Goal: Task Accomplishment & Management: Use online tool/utility

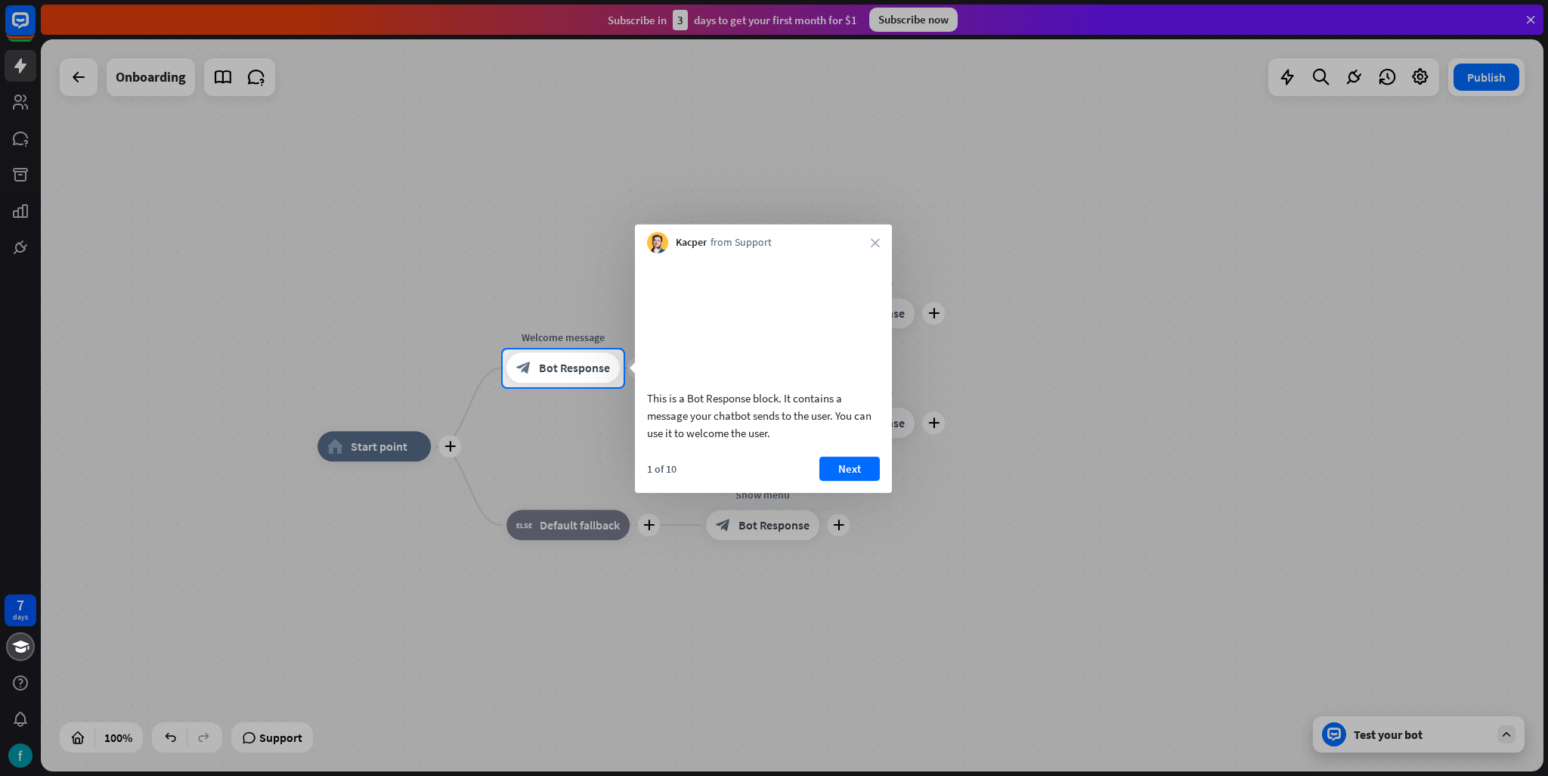
click at [1533, 15] on div at bounding box center [774, 174] width 1548 height 349
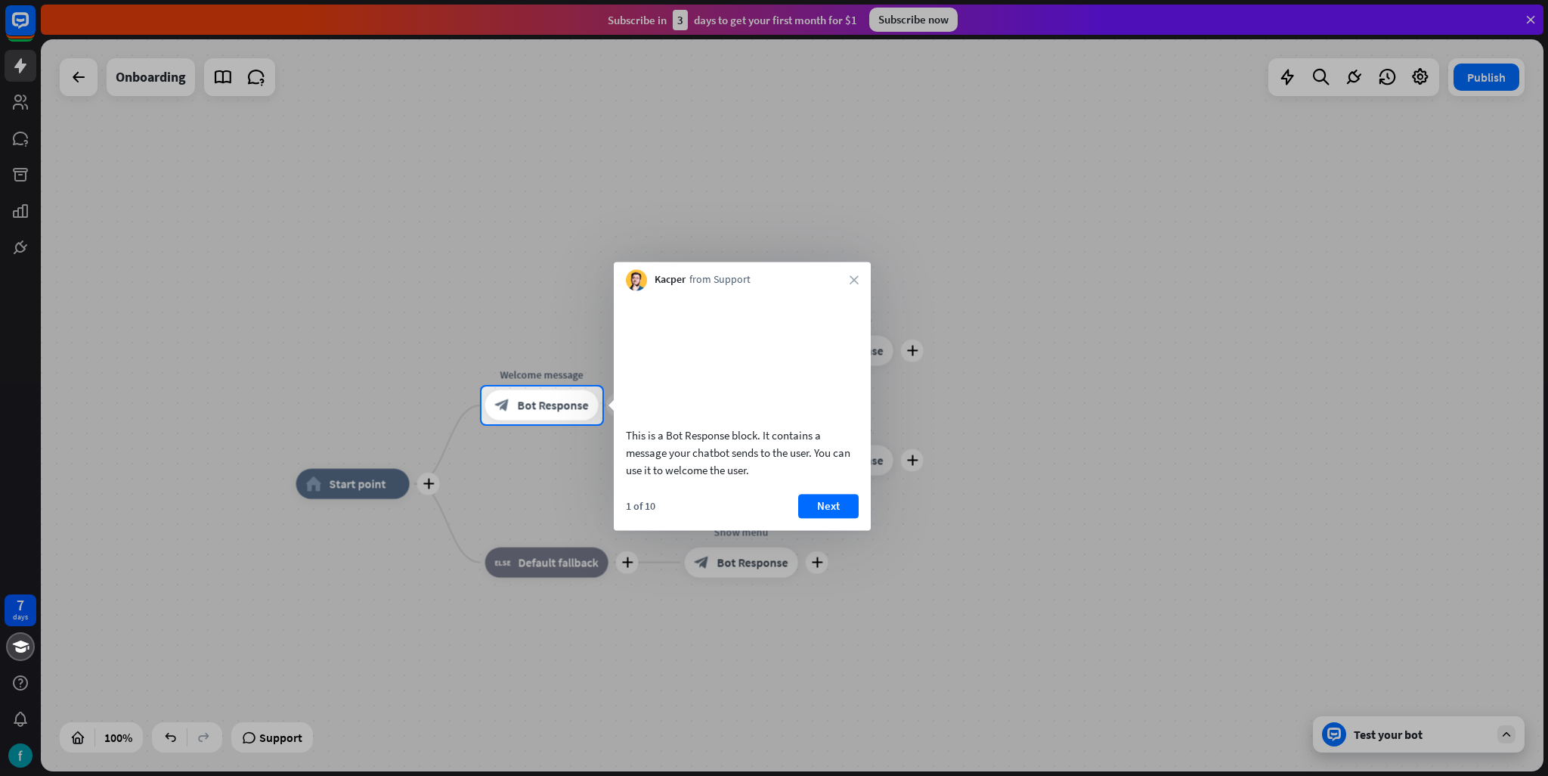
click at [1527, 19] on div at bounding box center [774, 193] width 1548 height 386
click at [854, 272] on div "Kacper from Support close" at bounding box center [742, 276] width 257 height 29
click at [841, 510] on div "This is a Bot Response block. It contains a message your chatbot sends to the u…" at bounding box center [742, 410] width 257 height 240
click at [837, 517] on button "Next" at bounding box center [828, 506] width 60 height 24
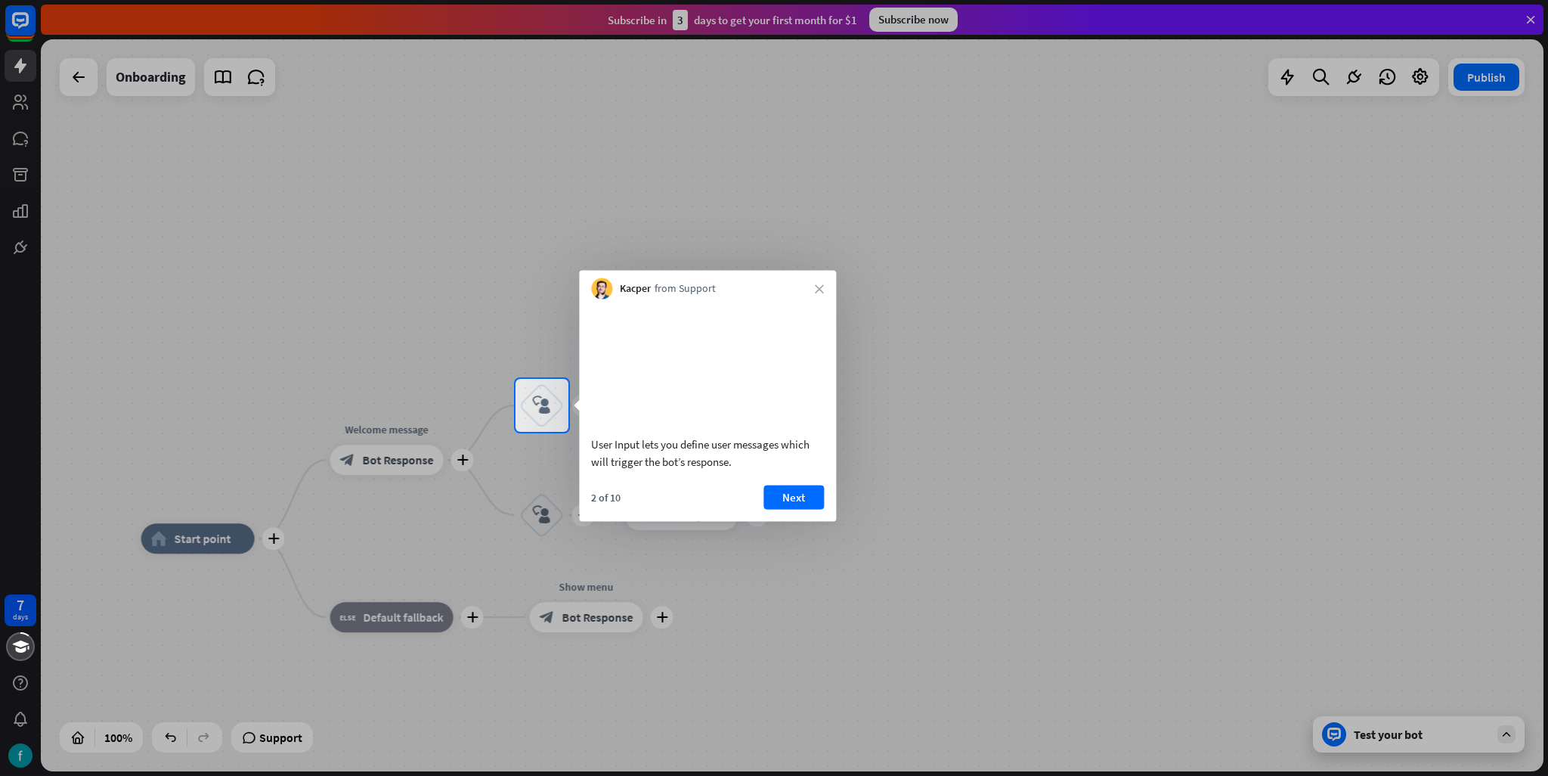
click at [824, 277] on div "Kacper from Support close" at bounding box center [707, 285] width 257 height 29
click at [810, 301] on div "User Input lets you define user messages which will trigger the bot’s response." at bounding box center [707, 388] width 257 height 178
drag, startPoint x: 814, startPoint y: 293, endPoint x: 841, endPoint y: 259, distance: 42.5
click at [816, 290] on div "Kacper from Support close" at bounding box center [707, 285] width 257 height 29
drag, startPoint x: 881, startPoint y: 246, endPoint x: 808, endPoint y: 538, distance: 301.6
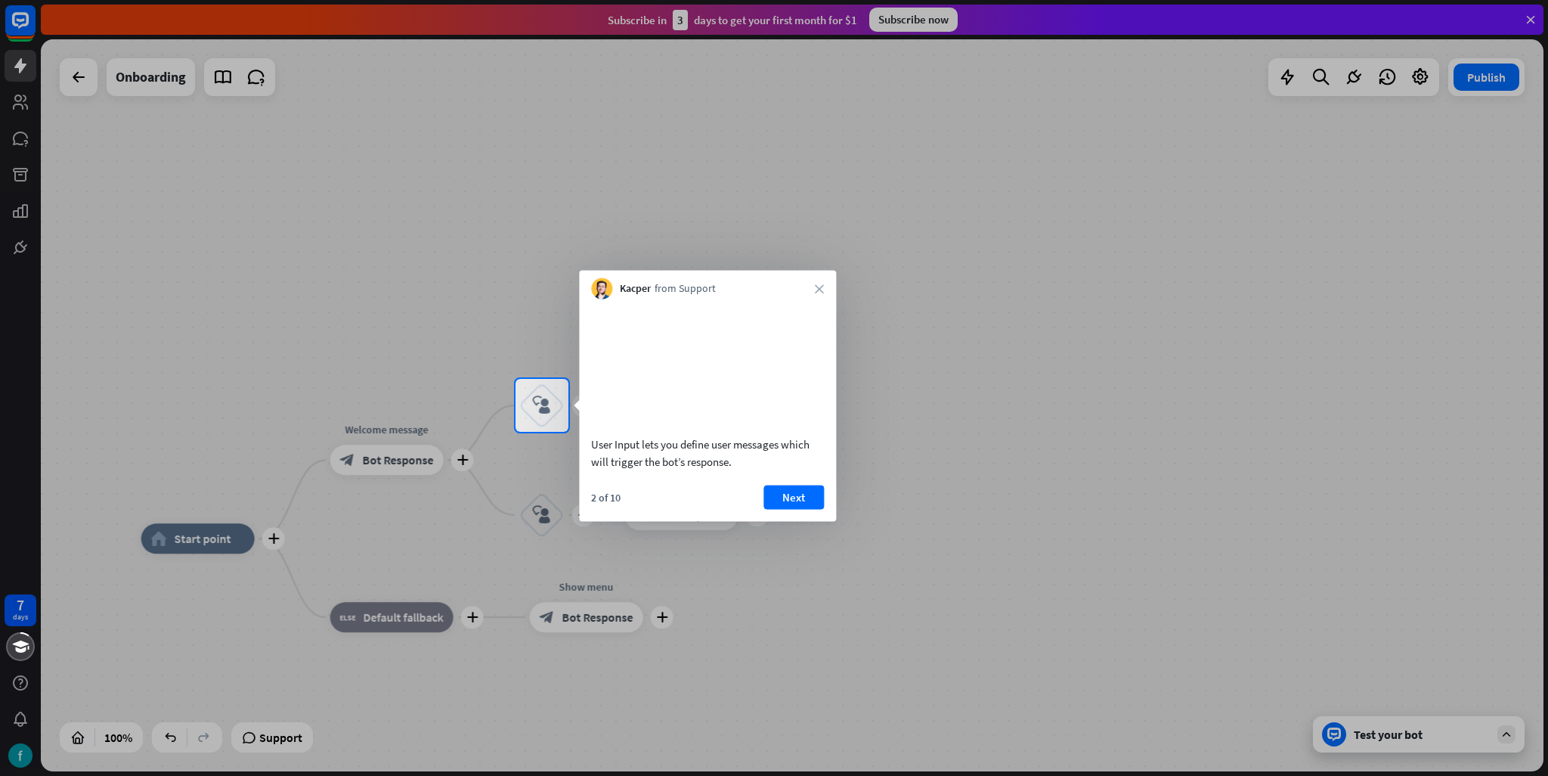
click at [881, 256] on div at bounding box center [774, 189] width 1548 height 379
drag, startPoint x: 785, startPoint y: 491, endPoint x: 795, endPoint y: 494, distance: 10.1
click at [789, 478] on div "User Input lets you define user messages which will trigger the bot’s response." at bounding box center [707, 388] width 257 height 178
click at [817, 504] on button "Next" at bounding box center [794, 497] width 60 height 24
click at [818, 504] on div "plus home_2 Start point plus Welcome message block_bot_response Bot Response pl…" at bounding box center [792, 405] width 1503 height 732
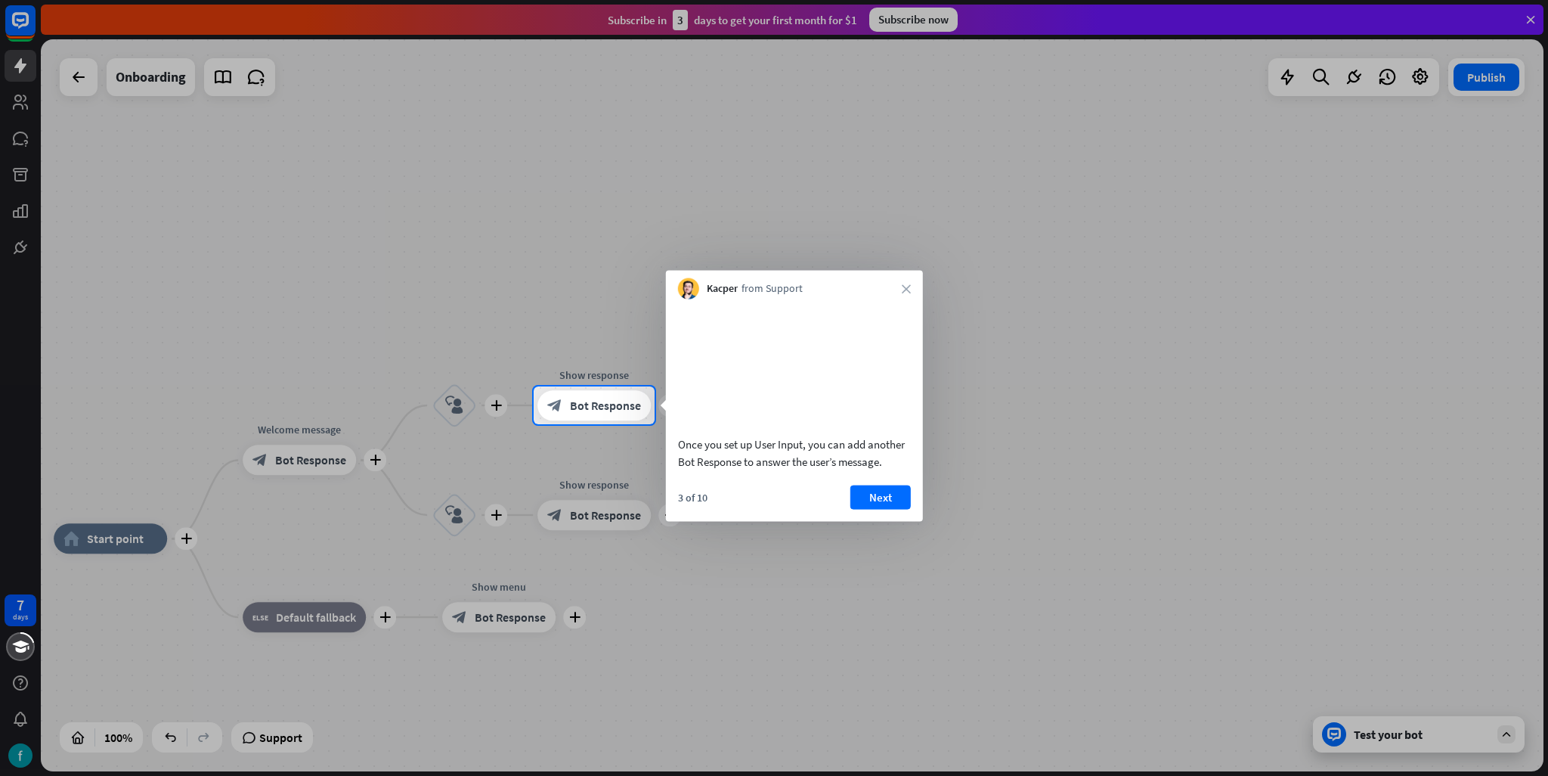
click at [895, 383] on video at bounding box center [794, 365] width 233 height 116
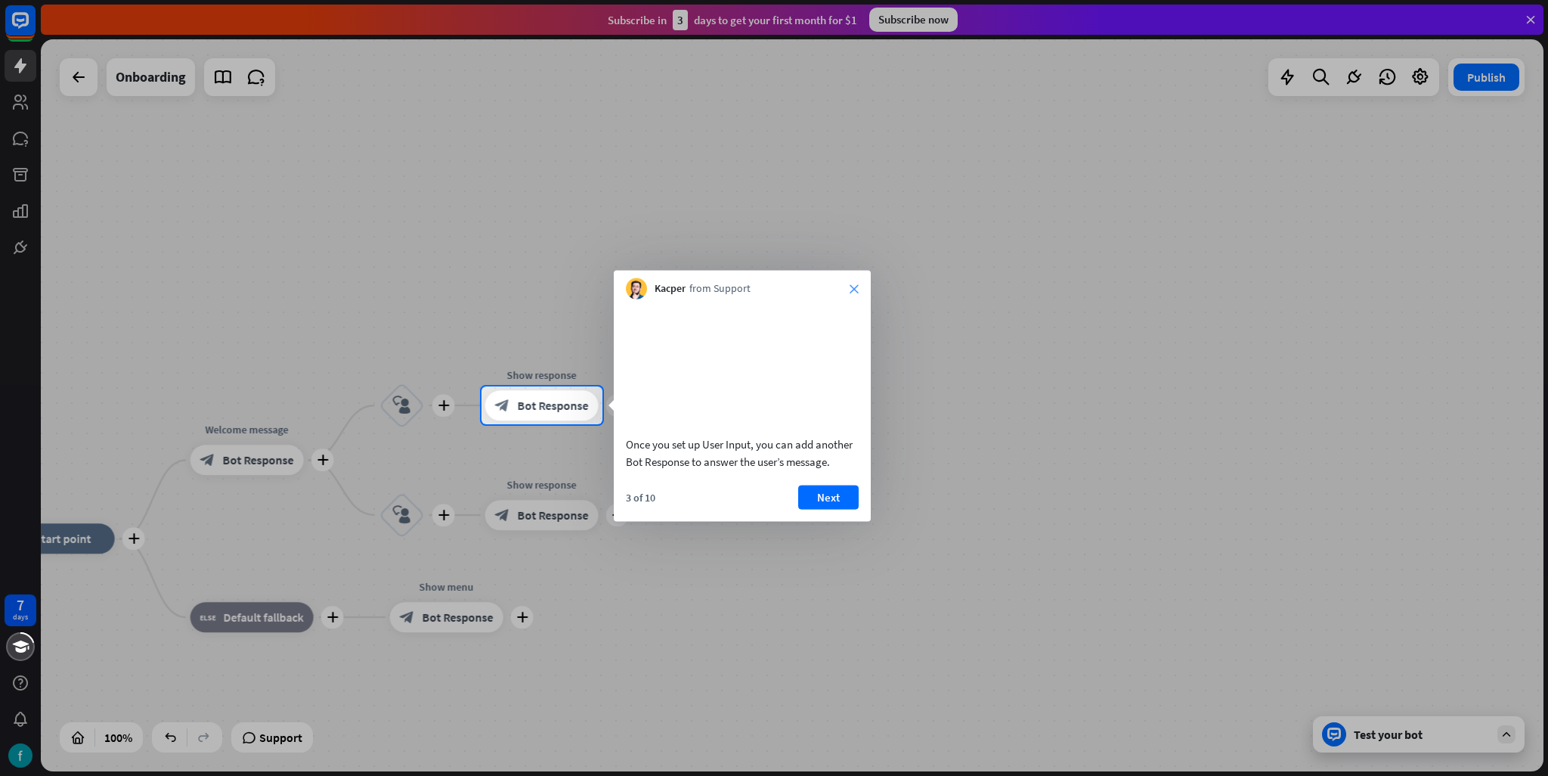
click at [850, 285] on icon "close" at bounding box center [854, 288] width 9 height 9
click at [850, 285] on div at bounding box center [774, 193] width 1548 height 386
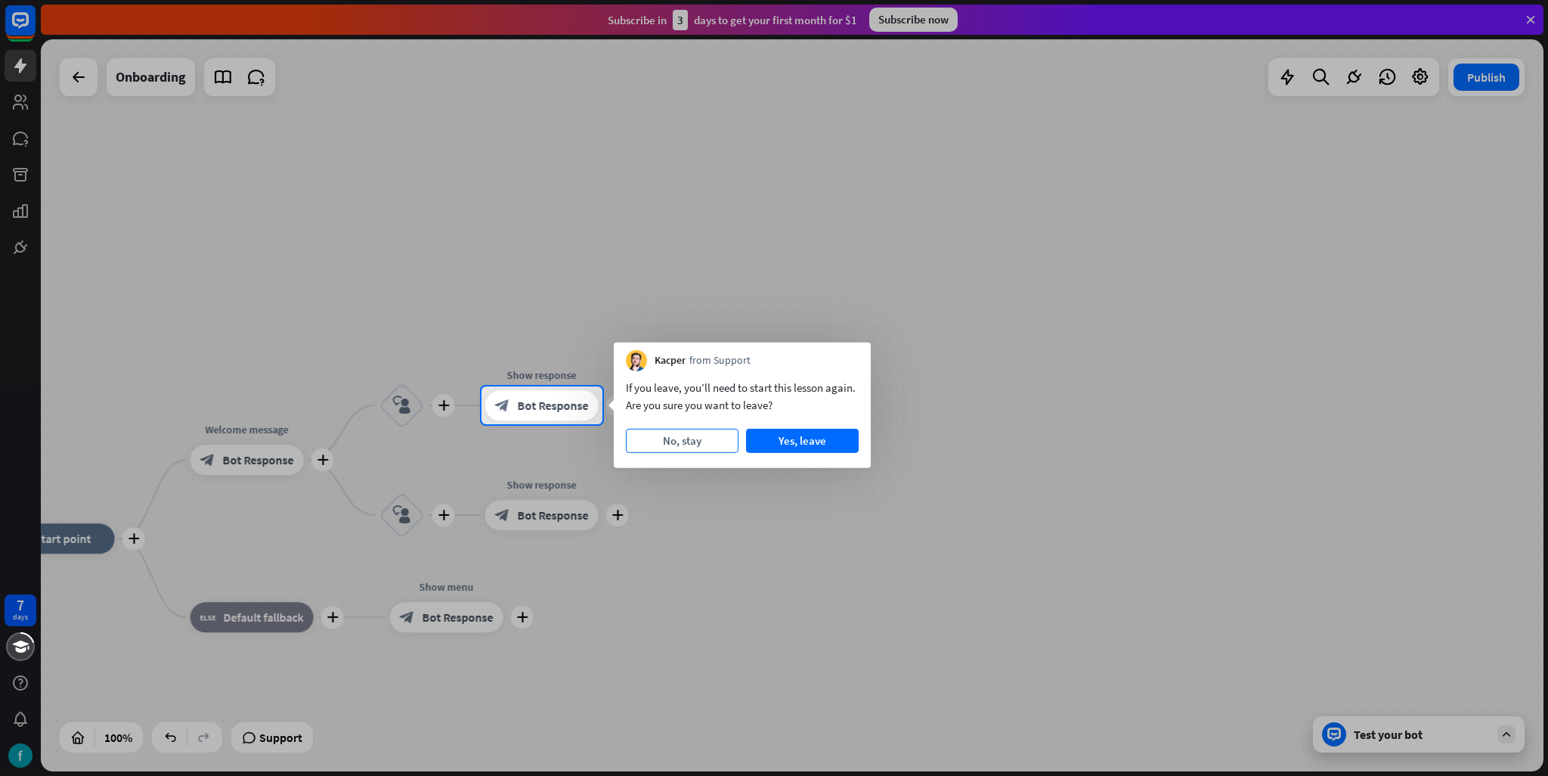
click at [705, 442] on button "No, stay" at bounding box center [682, 441] width 113 height 24
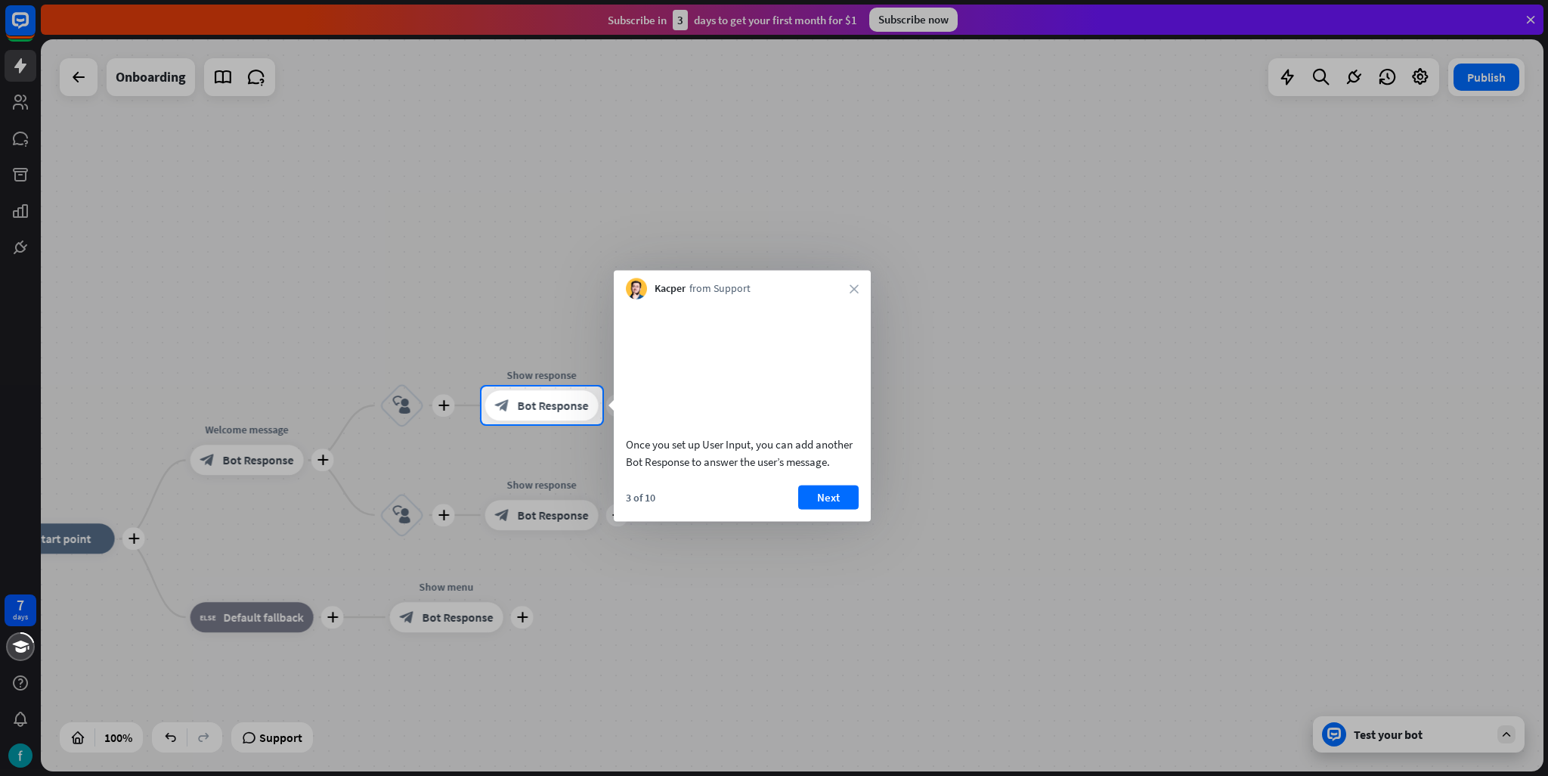
drag, startPoint x: 852, startPoint y: 288, endPoint x: 849, endPoint y: 335, distance: 47.0
click at [853, 289] on icon "close" at bounding box center [854, 288] width 9 height 9
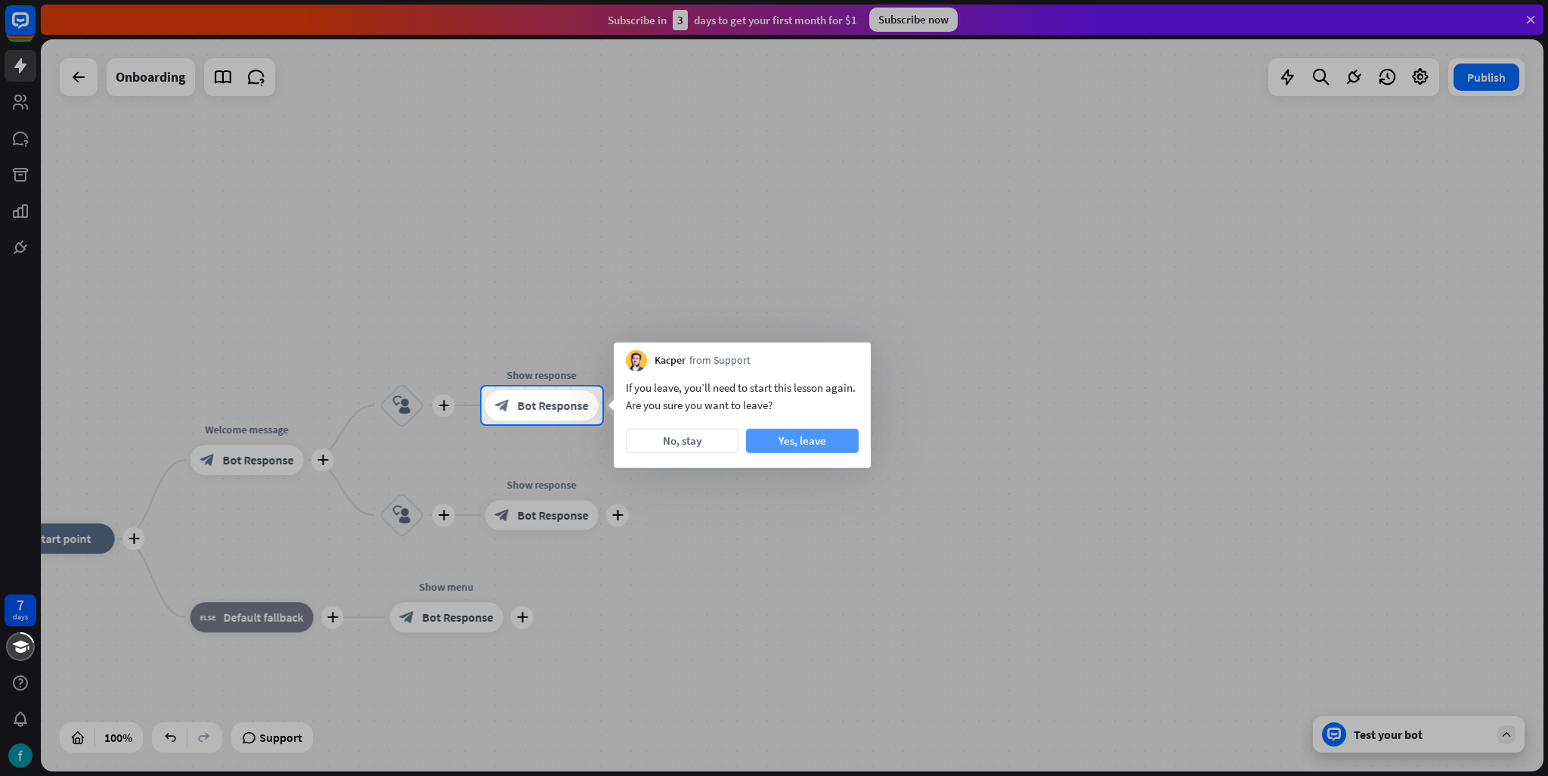
click at [806, 439] on button "Yes, leave" at bounding box center [802, 441] width 113 height 24
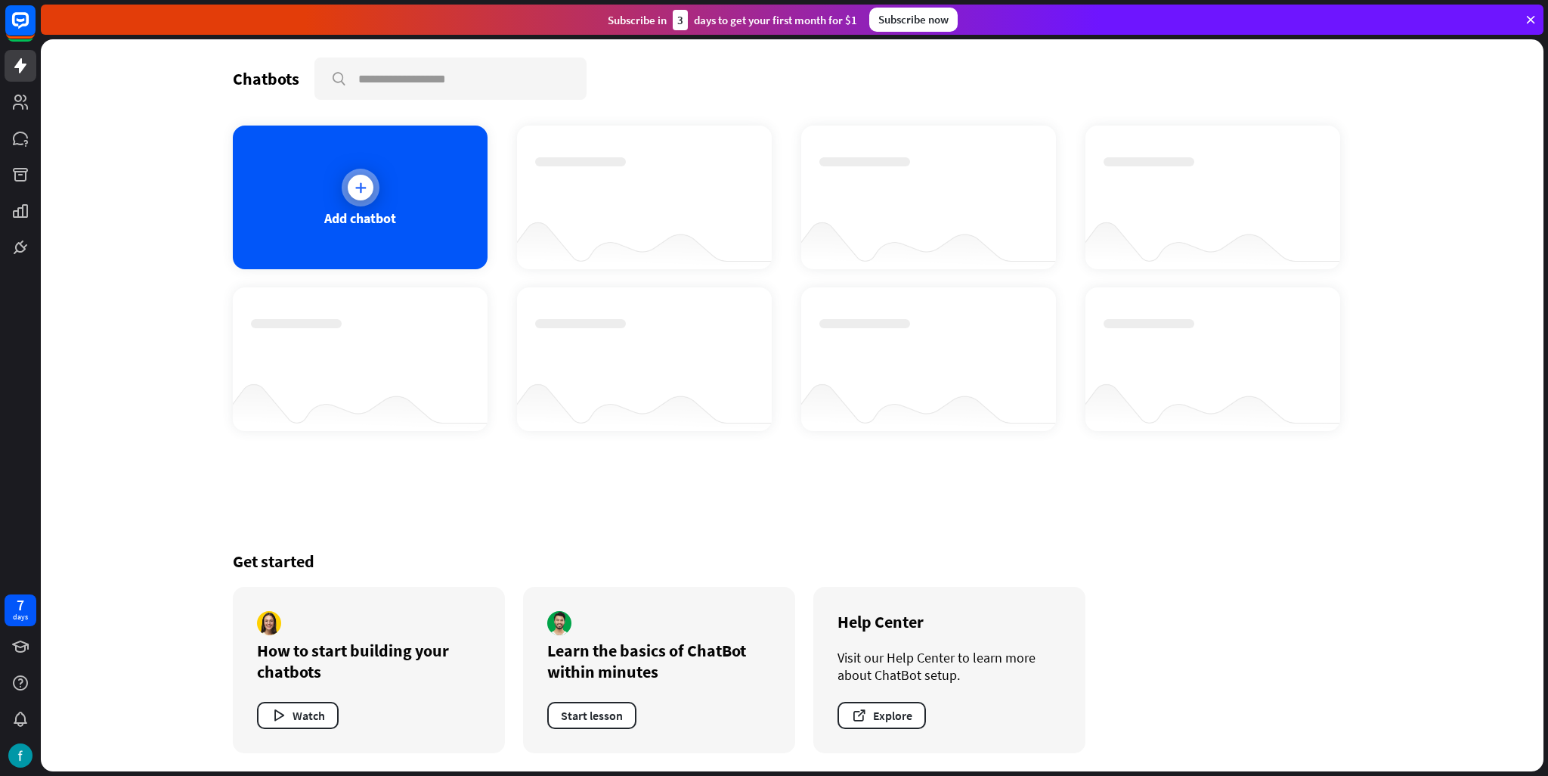
click at [419, 175] on div "Add chatbot" at bounding box center [360, 197] width 255 height 144
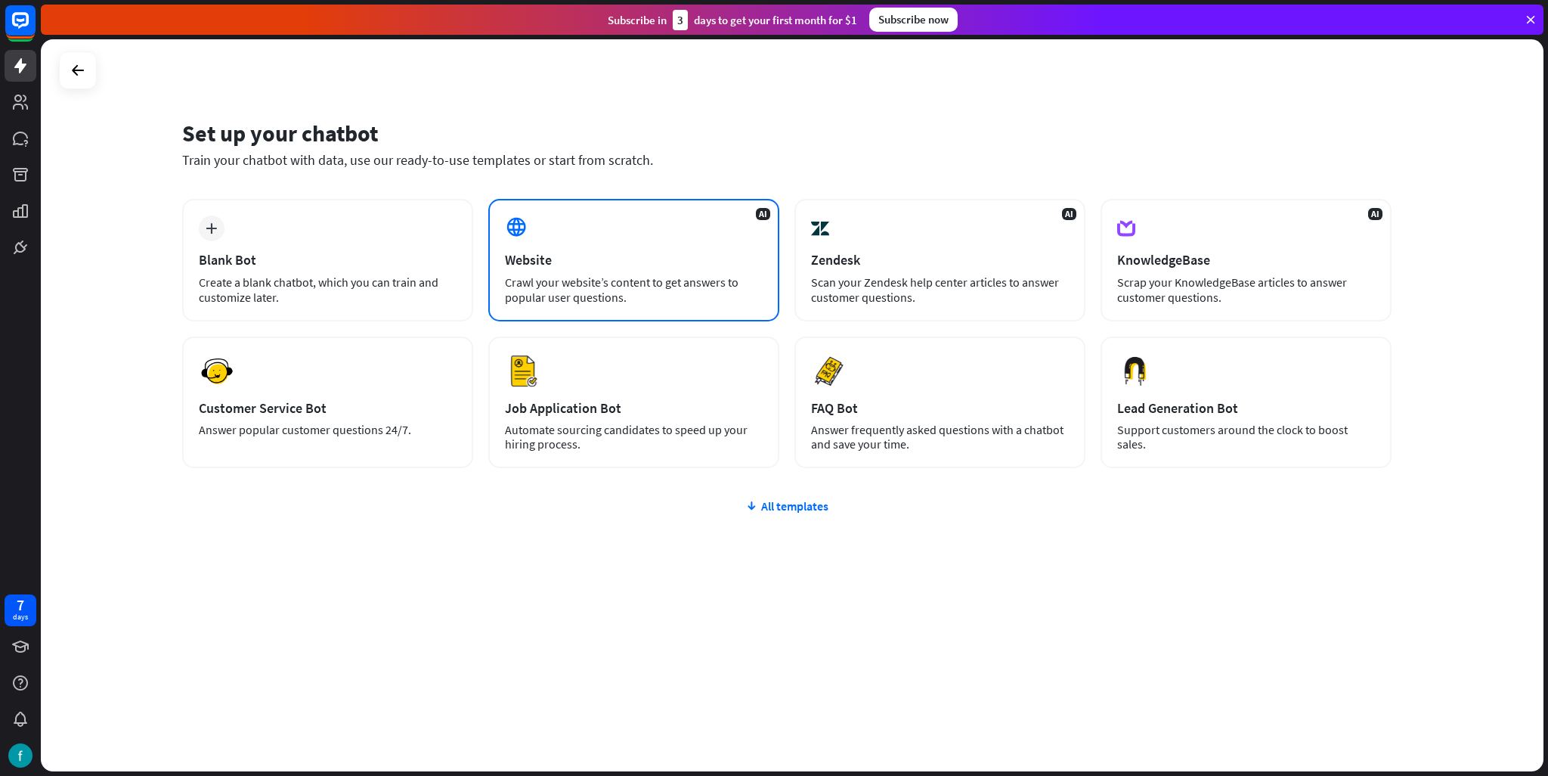
click at [548, 227] on div "AI Website Crawl your website’s content to get answers to popular user question…" at bounding box center [633, 260] width 291 height 122
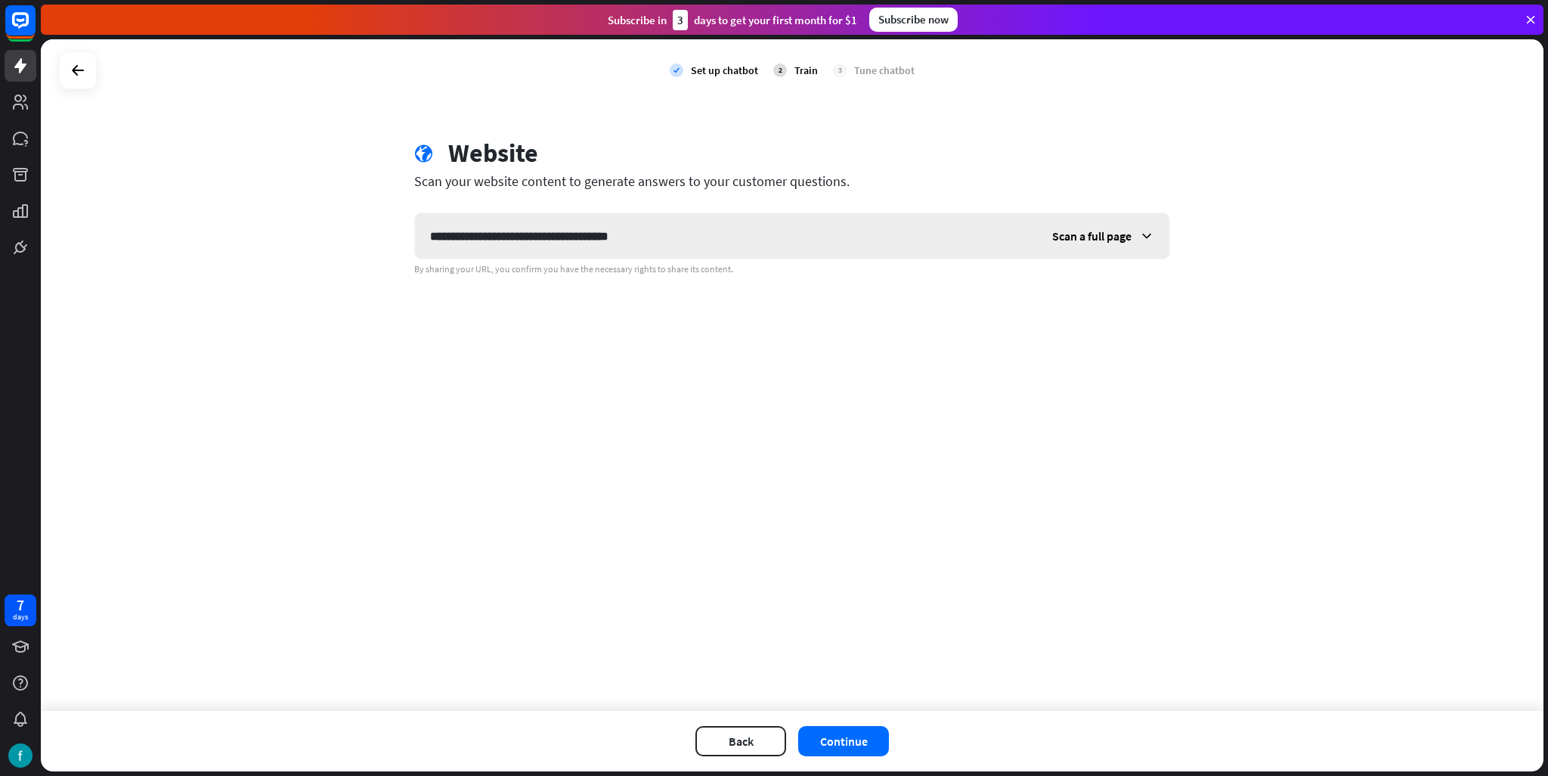
type input "**********"
click at [1098, 240] on span "Scan a full page" at bounding box center [1091, 235] width 79 height 15
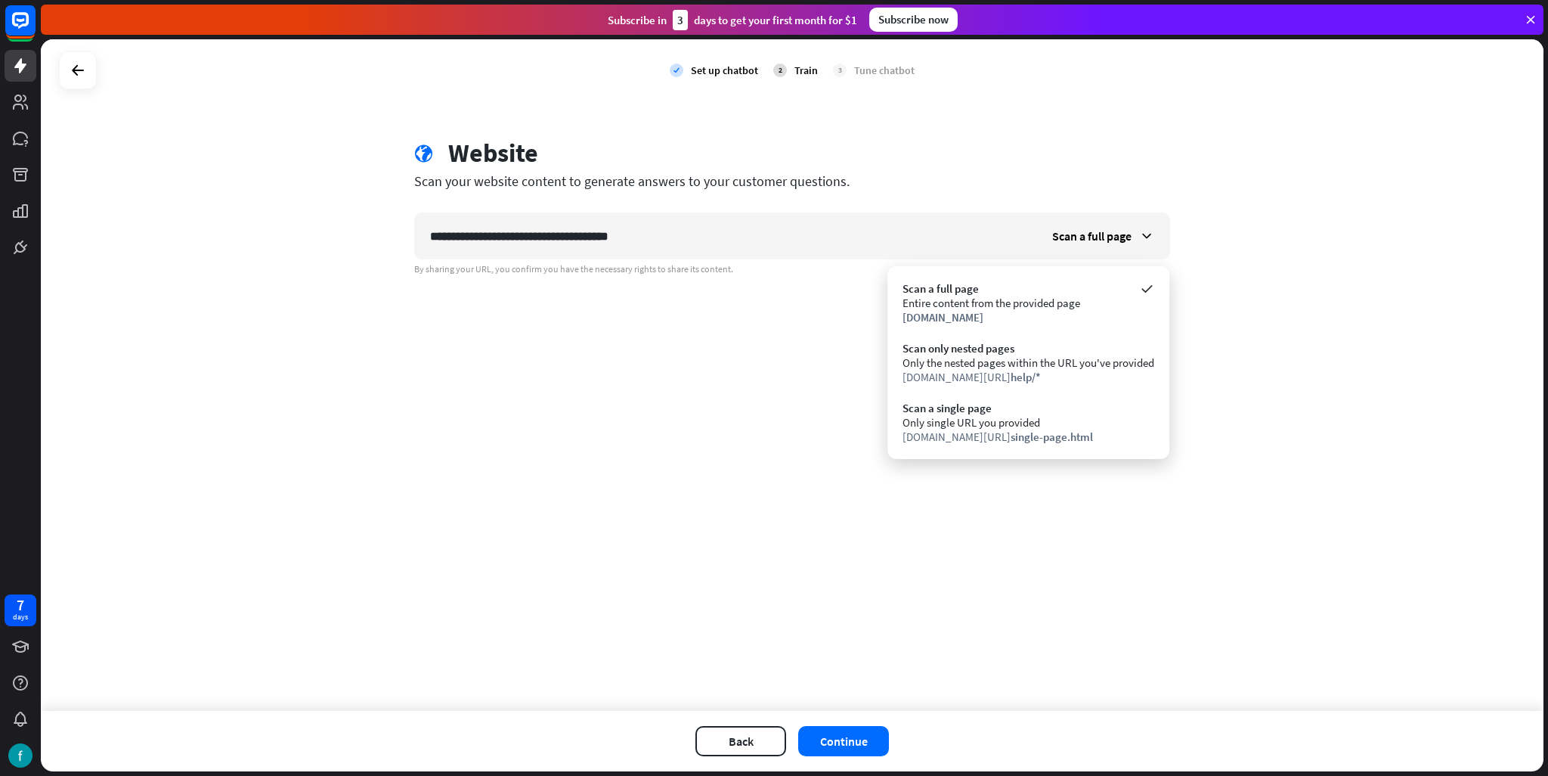
click at [1210, 285] on div "**********" at bounding box center [792, 374] width 1503 height 671
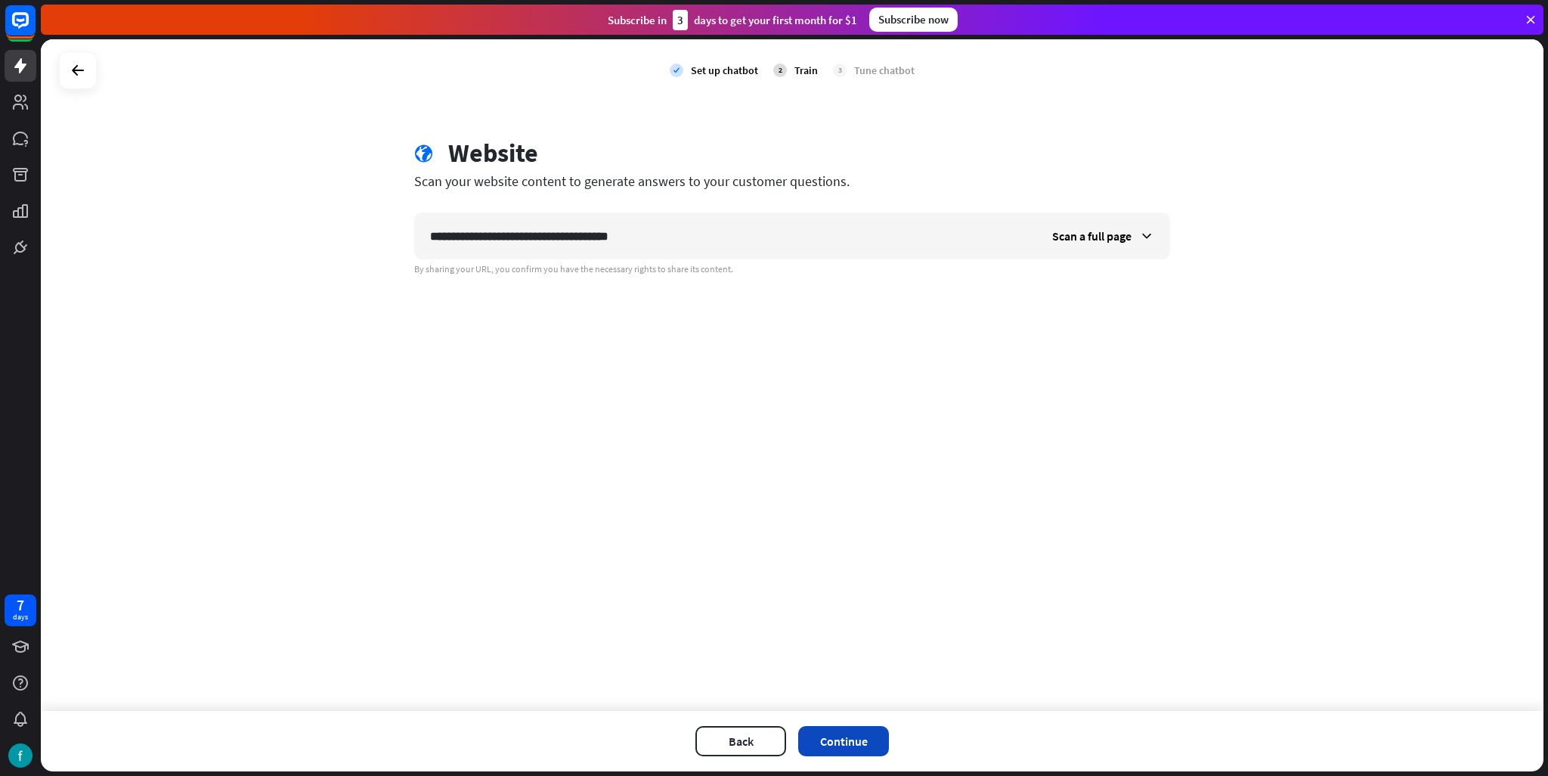
click at [856, 739] on button "Continue" at bounding box center [843, 741] width 91 height 30
